Goal: Information Seeking & Learning: Learn about a topic

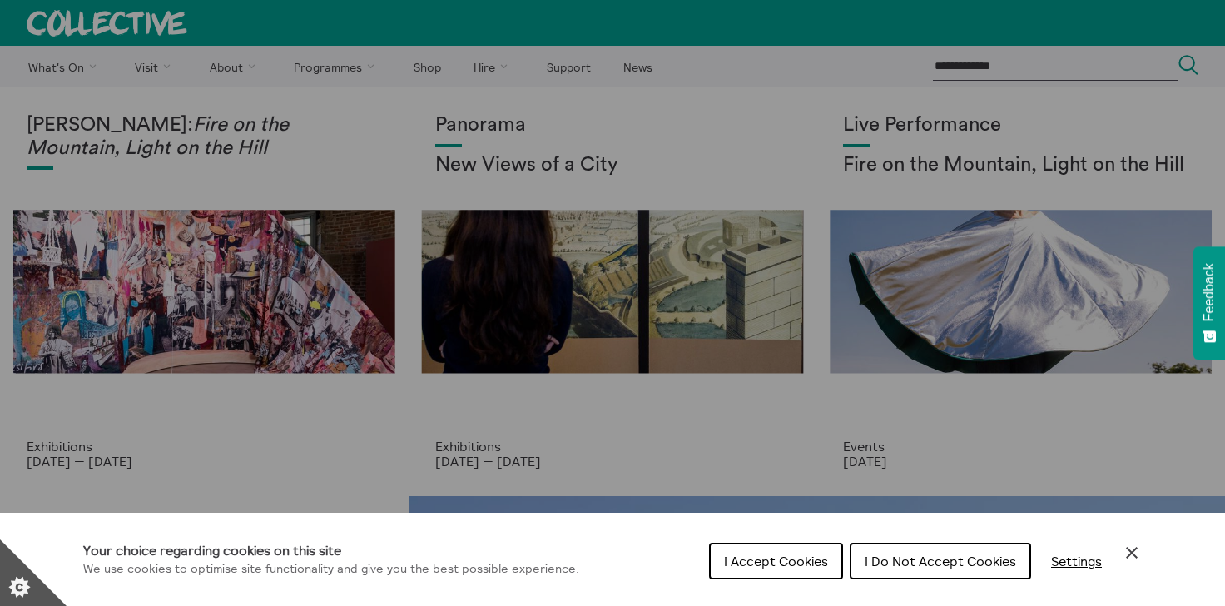
click at [1126, 552] on icon "Close Cookie Control" at bounding box center [1132, 553] width 20 height 20
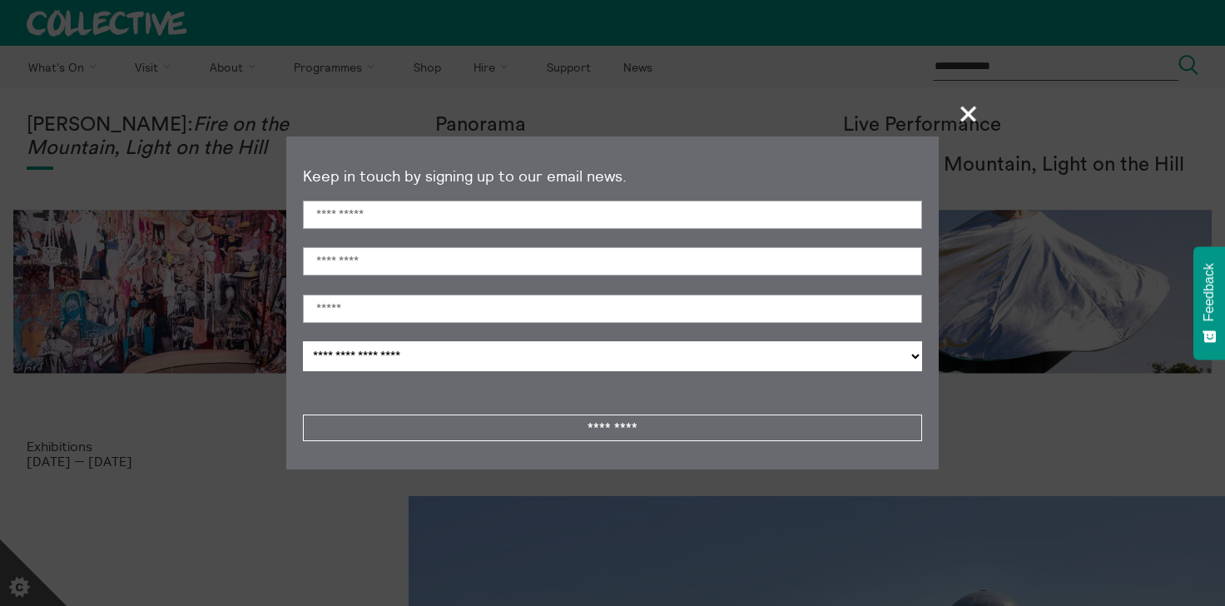
click at [969, 111] on span "+" at bounding box center [968, 113] width 49 height 49
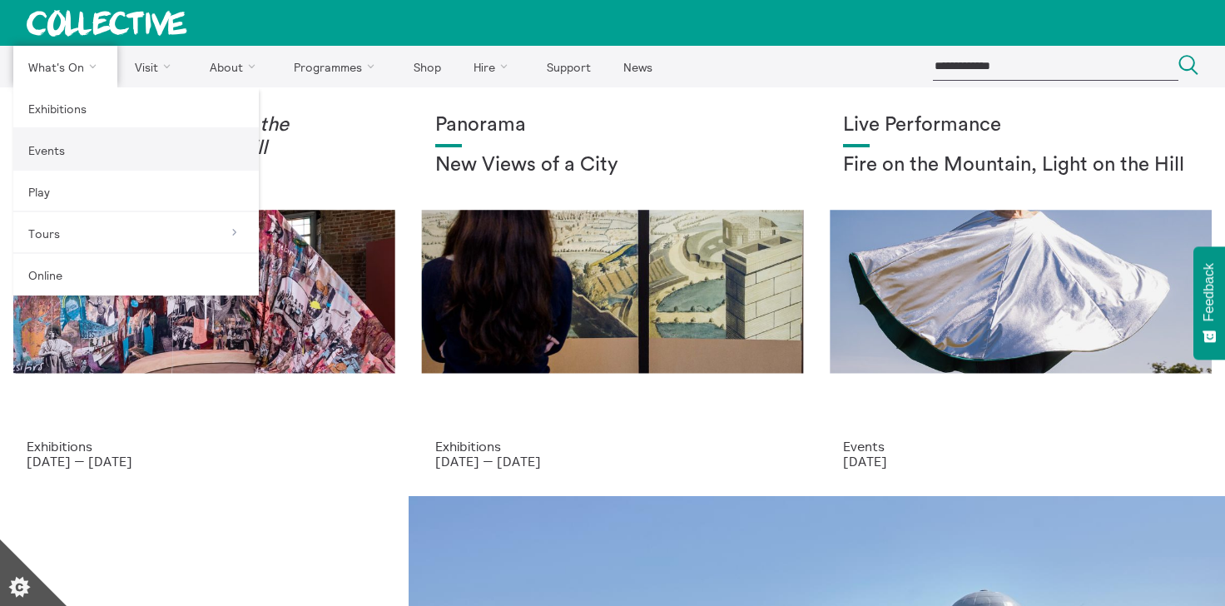
click at [58, 151] on link "Events" at bounding box center [135, 150] width 245 height 42
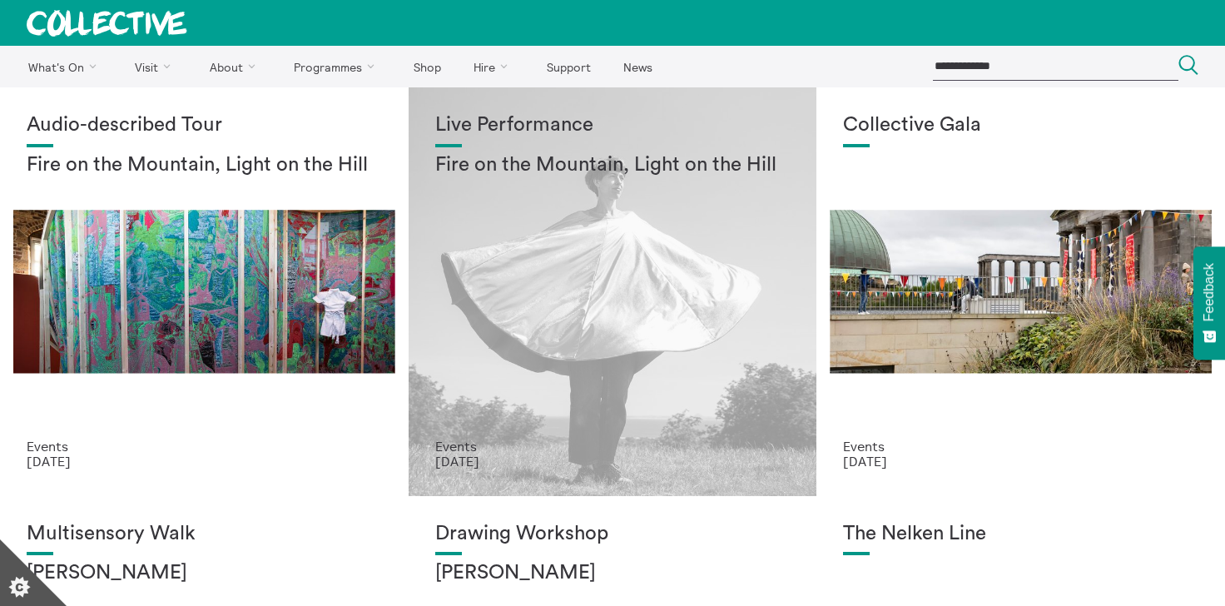
click at [501, 295] on div "Live Performance Fire on the Mountain, Light on the Hill" at bounding box center [612, 276] width 355 height 325
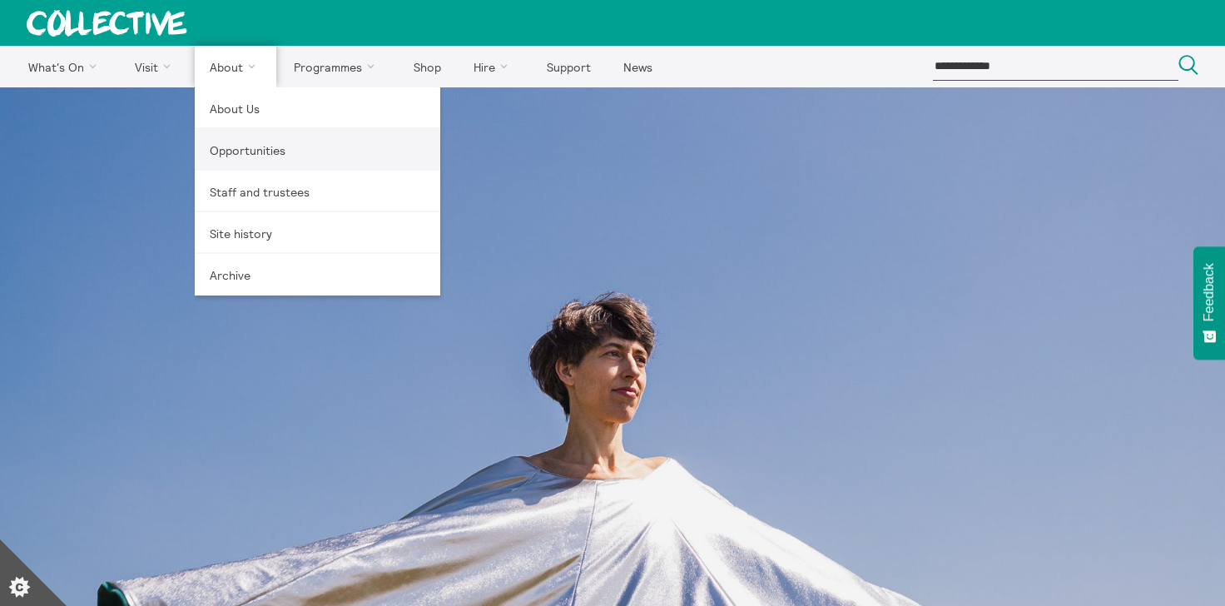
click at [244, 155] on link "Opportunities" at bounding box center [317, 150] width 245 height 42
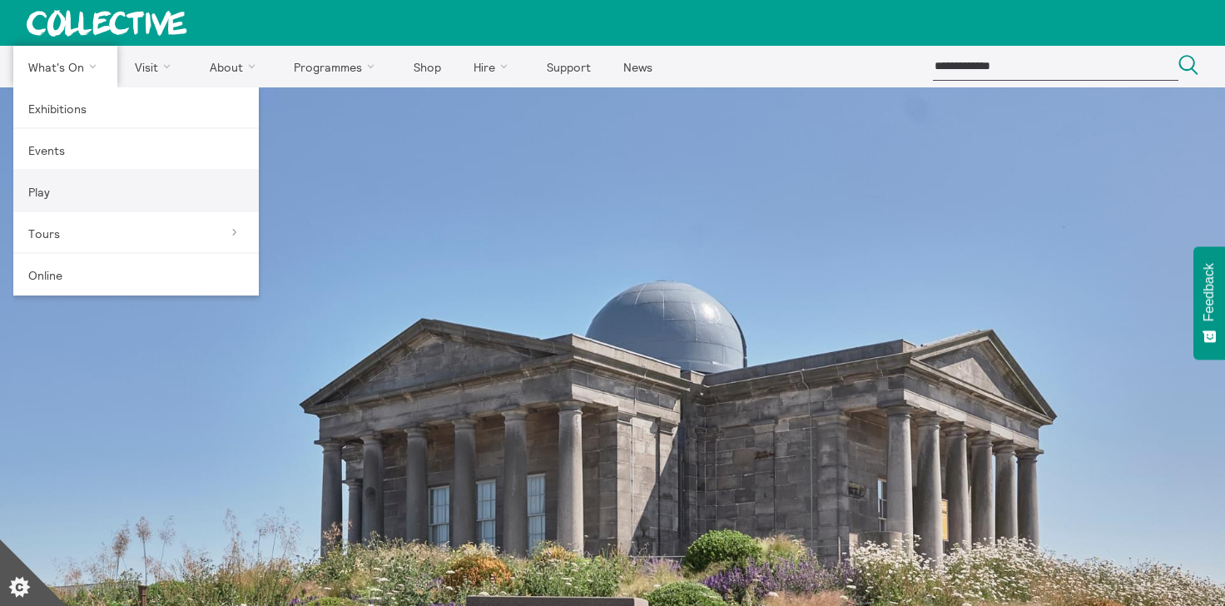
click at [49, 195] on link "Play" at bounding box center [135, 192] width 245 height 42
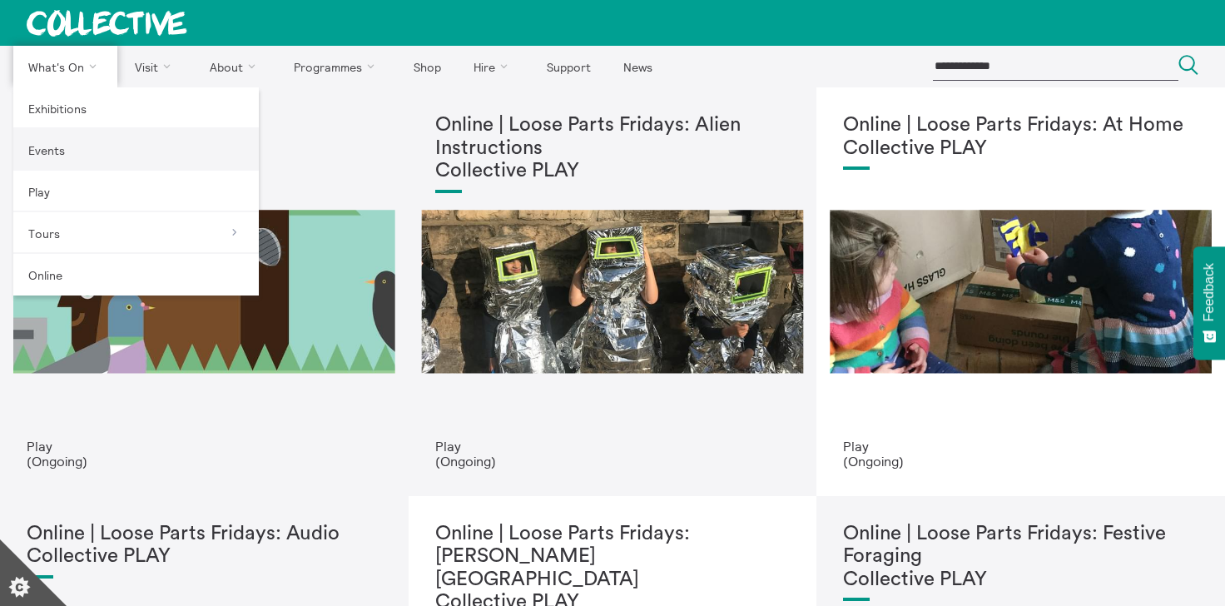
click at [50, 146] on link "Events" at bounding box center [135, 150] width 245 height 42
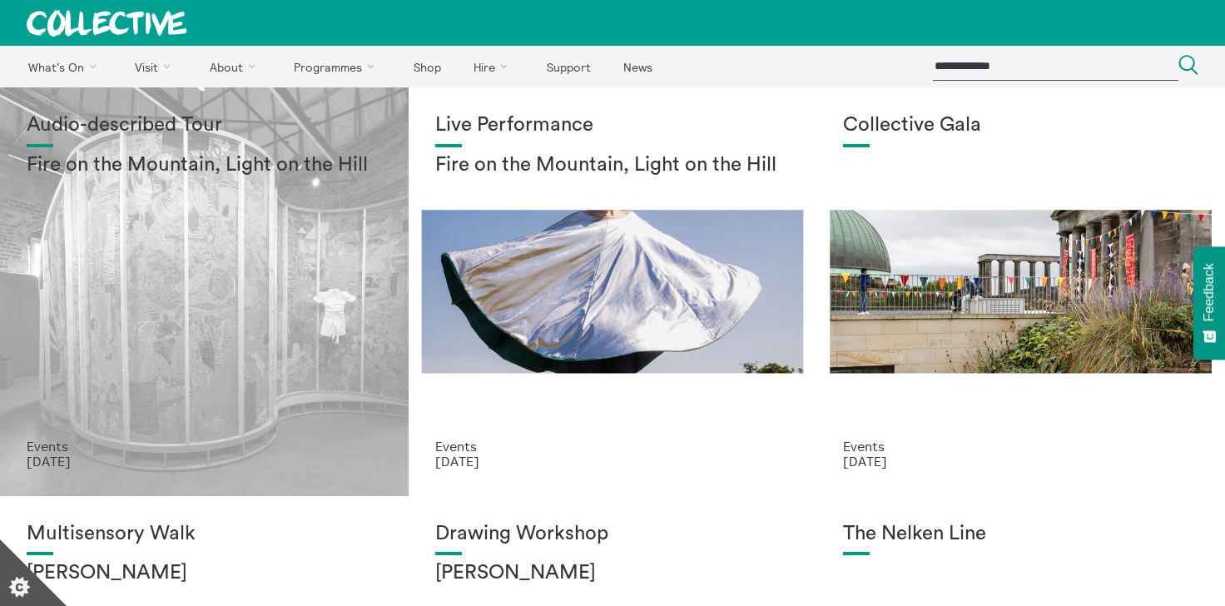
click at [94, 323] on div "Audio-described Tour Fire on the Mountain, Light on the Hill" at bounding box center [204, 276] width 355 height 325
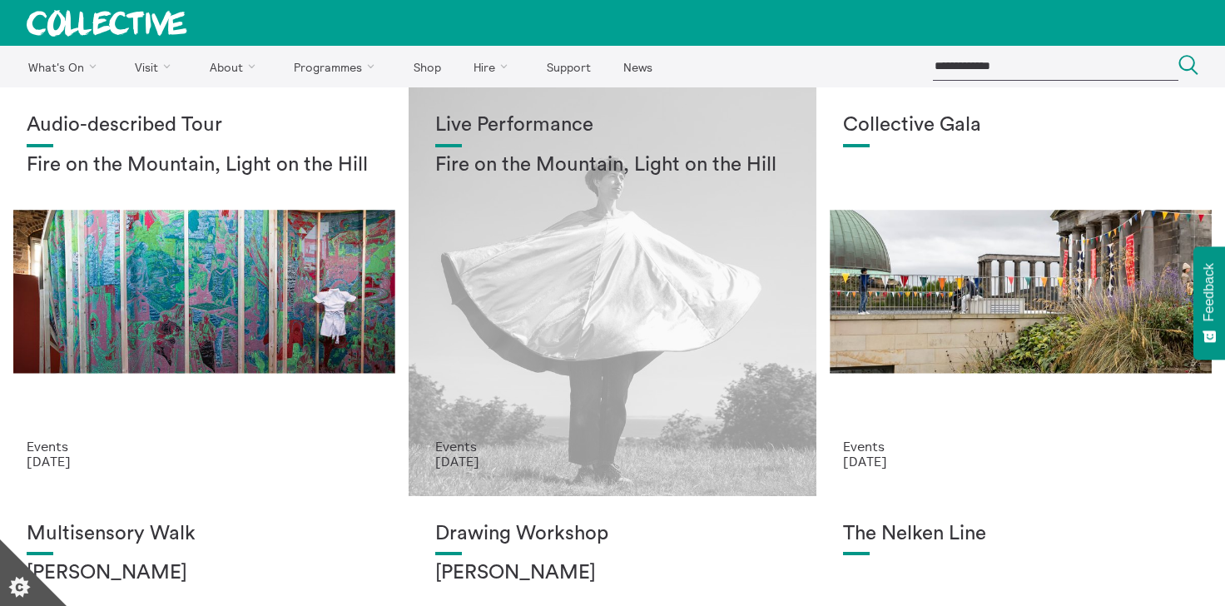
click at [560, 281] on div "Live Performance Fire on the Mountain, Light on the Hill" at bounding box center [612, 276] width 355 height 325
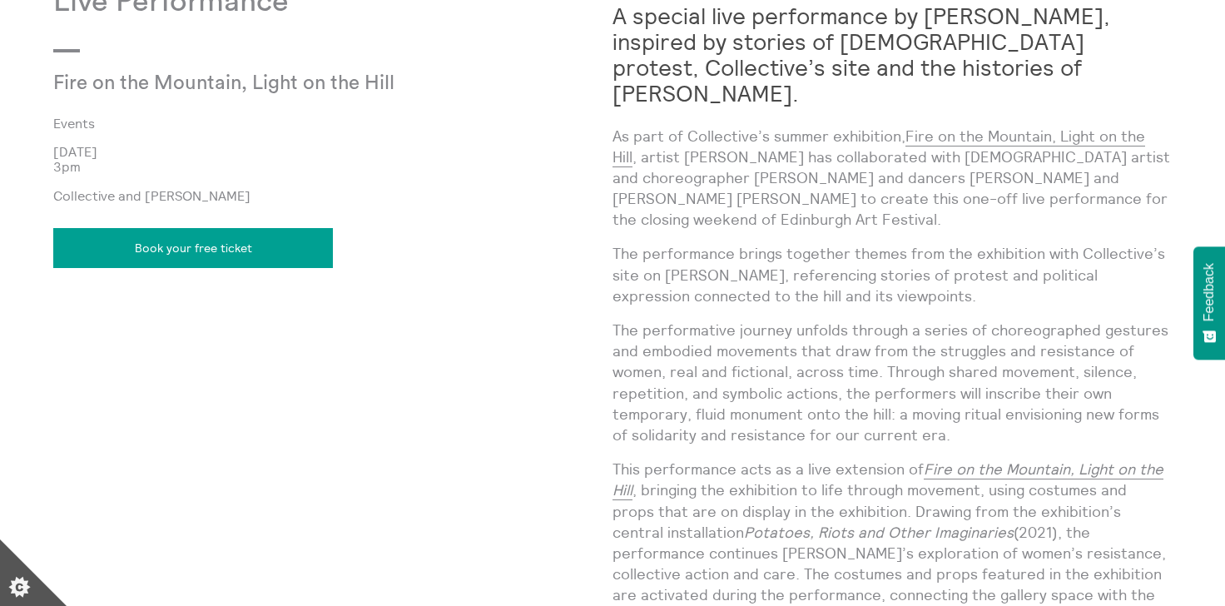
scroll to position [1427, 0]
